Goal: Navigation & Orientation: Go to known website

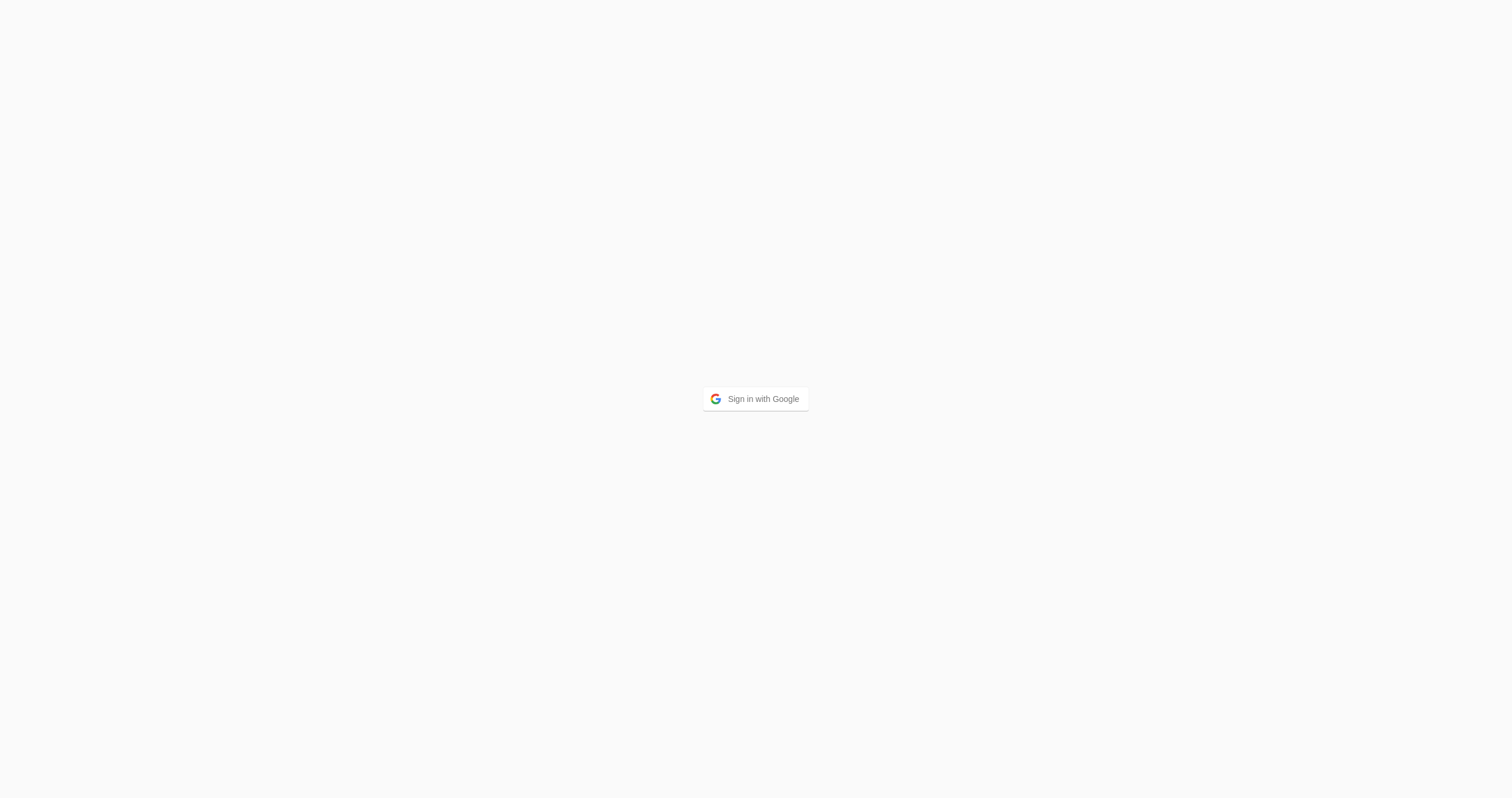
click at [779, 400] on button "Sign in with Google" at bounding box center [756, 399] width 106 height 24
